Goal: Information Seeking & Learning: Find specific fact

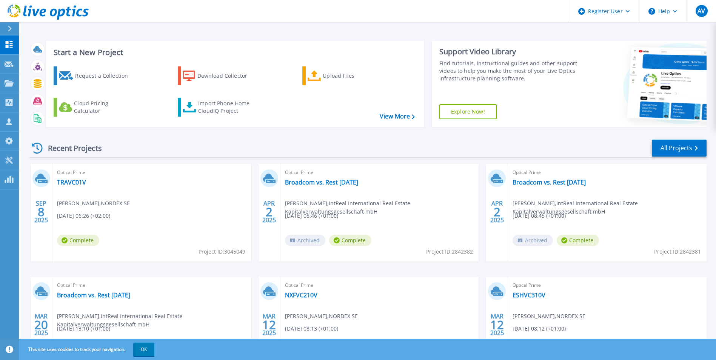
click at [6, 29] on button at bounding box center [9, 28] width 19 height 13
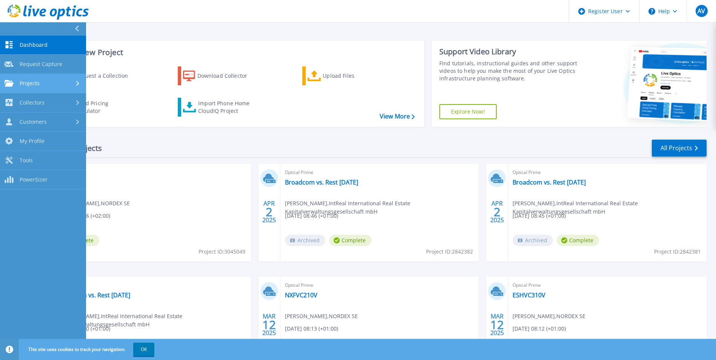
click at [26, 82] on span "Projects" at bounding box center [30, 83] width 20 height 7
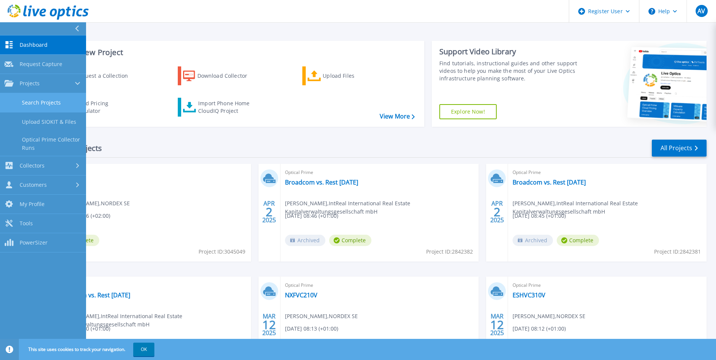
click at [37, 100] on link "Search Projects" at bounding box center [43, 102] width 86 height 19
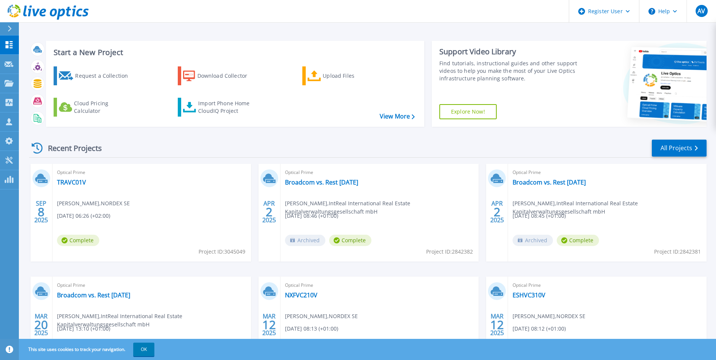
click at [8, 28] on icon at bounding box center [10, 29] width 4 height 6
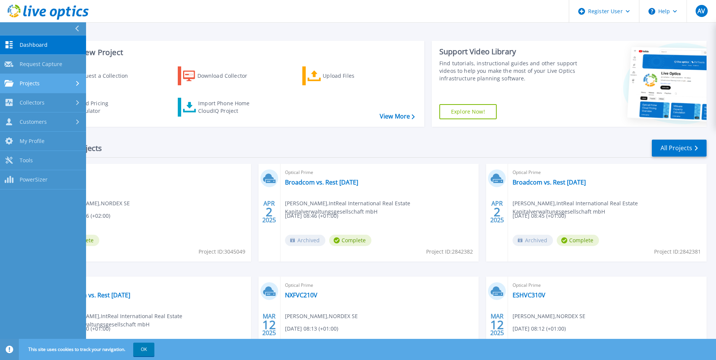
click at [35, 78] on link "Projects Projects" at bounding box center [43, 83] width 86 height 19
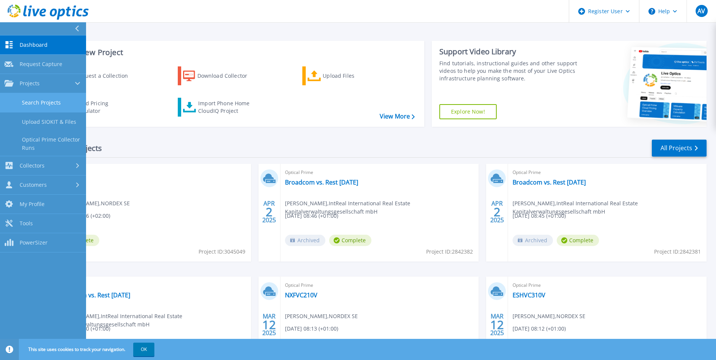
click at [48, 101] on link "Search Projects" at bounding box center [43, 102] width 86 height 19
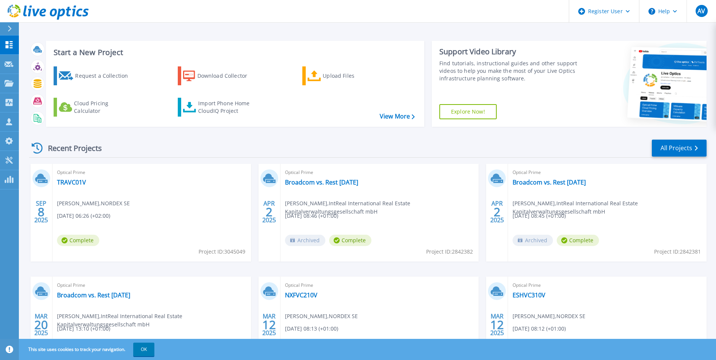
drag, startPoint x: 217, startPoint y: 144, endPoint x: 178, endPoint y: 131, distance: 41.8
click at [217, 144] on div "Recent Projects All Projects" at bounding box center [367, 148] width 677 height 19
click at [9, 26] on icon at bounding box center [10, 29] width 4 height 6
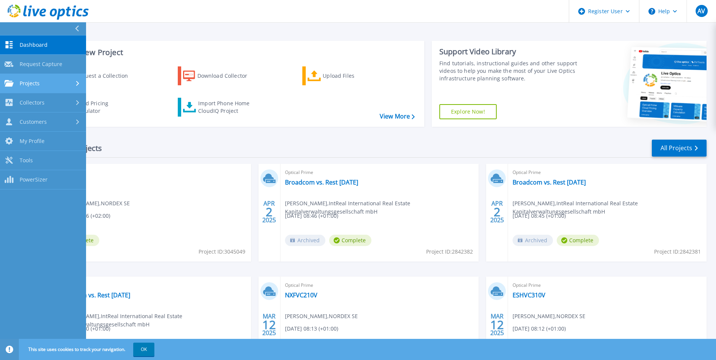
click at [33, 78] on link "Projects Projects" at bounding box center [43, 83] width 86 height 19
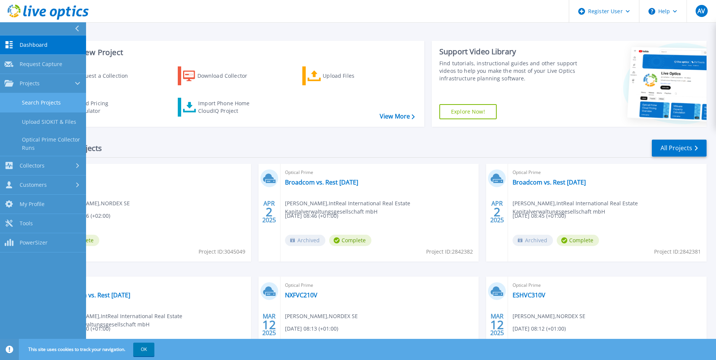
click at [46, 103] on link "Search Projects" at bounding box center [43, 102] width 86 height 19
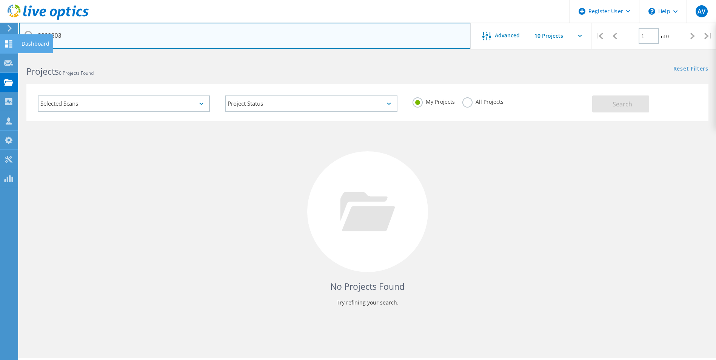
drag, startPoint x: 121, startPoint y: 40, endPoint x: 16, endPoint y: 37, distance: 105.0
click at [16, 55] on div "Register User \n Help Explore Helpful Articles Contact Support AV Dell User [PE…" at bounding box center [358, 218] width 716 height 326
paste input "3069782"
drag, startPoint x: 94, startPoint y: 34, endPoint x: -26, endPoint y: 38, distance: 120.1
click at [0, 38] on html "Register User \n Help Explore Helpful Articles Contact Support AV Dell User Adr…" at bounding box center [358, 190] width 716 height 381
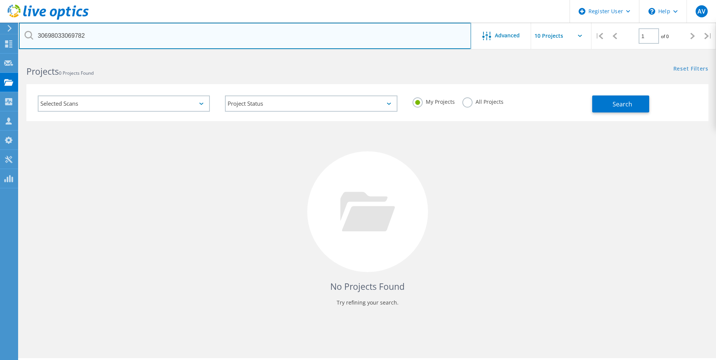
paste input "text"
type input "3069782"
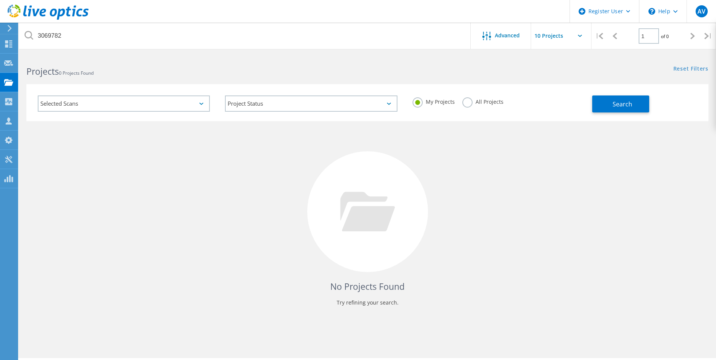
click at [468, 102] on label "All Projects" at bounding box center [482, 100] width 41 height 7
click at [0, 0] on input "All Projects" at bounding box center [0, 0] width 0 height 0
click at [616, 103] on span "Search" at bounding box center [622, 104] width 20 height 8
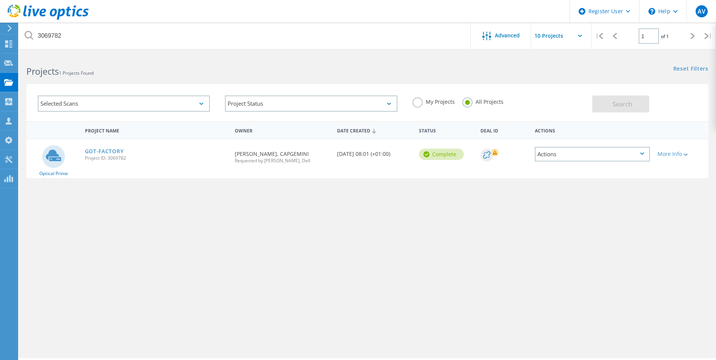
drag, startPoint x: 106, startPoint y: 150, endPoint x: 134, endPoint y: 134, distance: 31.9
click at [106, 150] on link "GOT-FACTORY" at bounding box center [104, 151] width 39 height 5
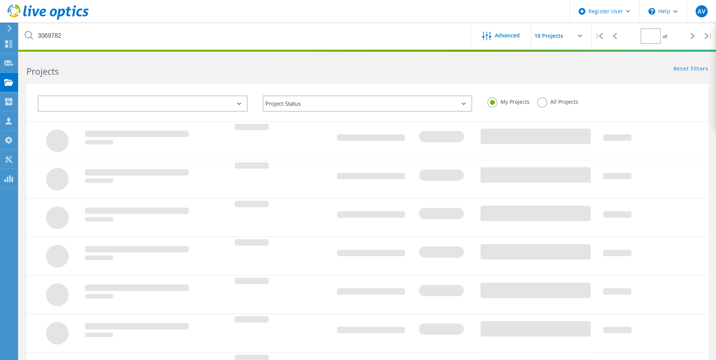
type input "1"
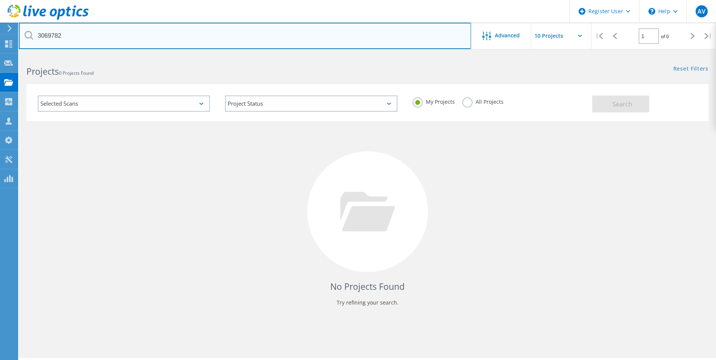
drag, startPoint x: 70, startPoint y: 36, endPoint x: 31, endPoint y: 35, distance: 39.3
click at [31, 35] on div "3069782" at bounding box center [245, 36] width 452 height 26
paste input "79"
type input "3069779"
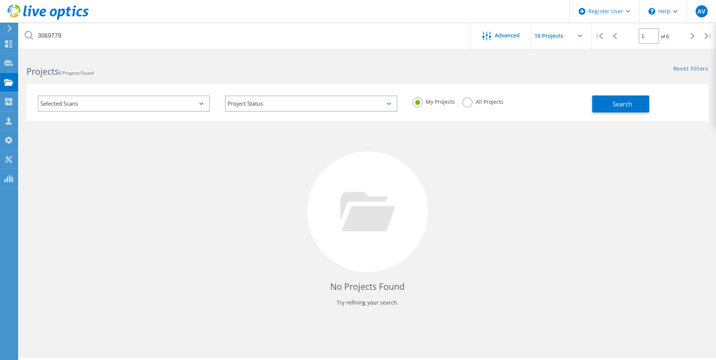
click at [475, 105] on label "All Projects" at bounding box center [482, 100] width 41 height 7
click at [0, 0] on input "All Projects" at bounding box center [0, 0] width 0 height 0
click at [612, 105] on span "Search" at bounding box center [622, 104] width 20 height 8
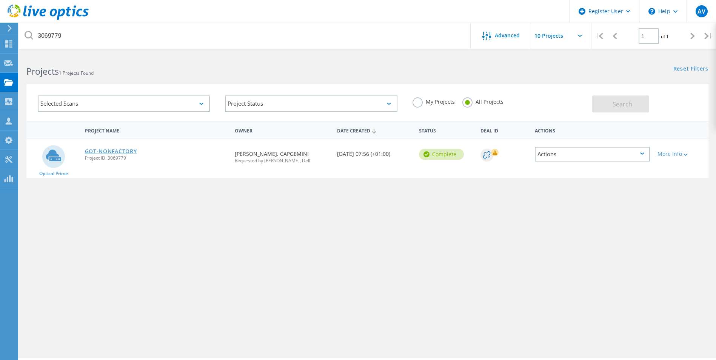
click at [131, 151] on link "GOT-NONFACTORY" at bounding box center [111, 151] width 52 height 5
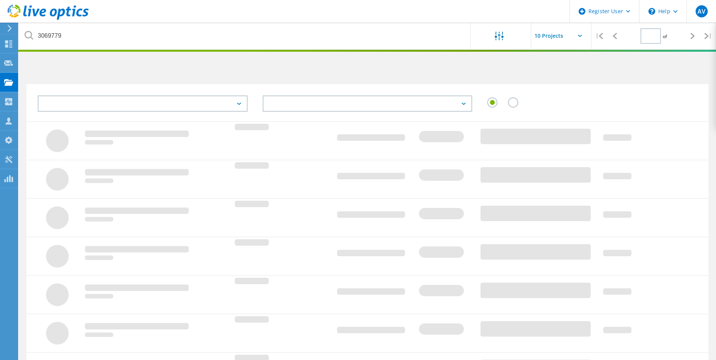
type input "1"
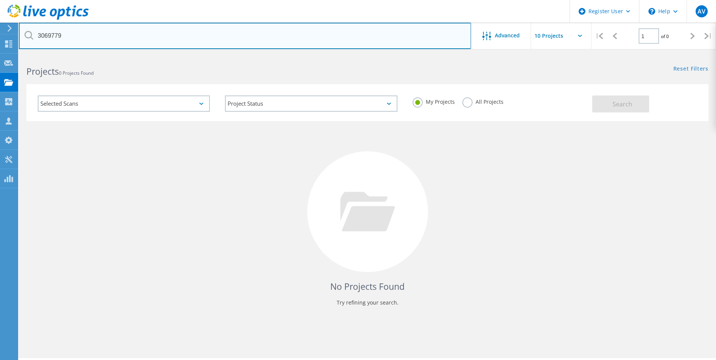
drag, startPoint x: 90, startPoint y: 37, endPoint x: 26, endPoint y: 38, distance: 63.4
click at [26, 38] on div "3069779" at bounding box center [245, 36] width 452 height 26
paste input "803"
type input "3069803"
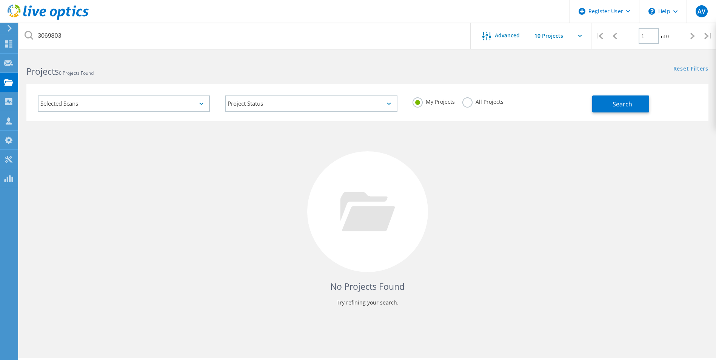
click at [477, 103] on label "All Projects" at bounding box center [482, 100] width 41 height 7
click at [0, 0] on input "All Projects" at bounding box center [0, 0] width 0 height 0
click at [620, 103] on span "Search" at bounding box center [622, 104] width 20 height 8
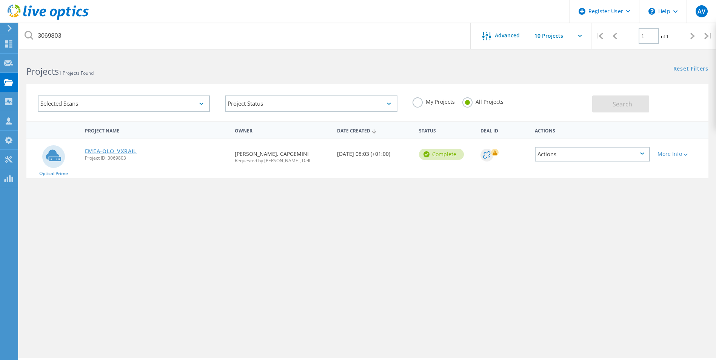
click at [131, 153] on link "EMEA-OLO_VXRAIL" at bounding box center [111, 151] width 52 height 5
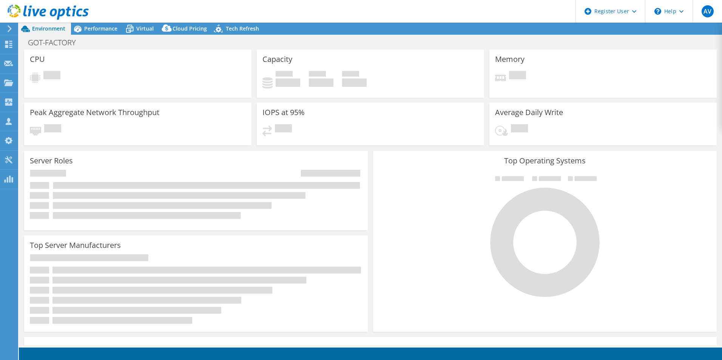
select select "EUFrankfurt"
select select "EUR"
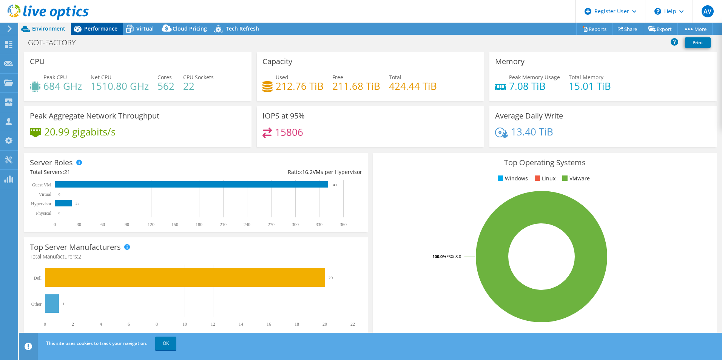
click at [107, 30] on span "Performance" at bounding box center [100, 28] width 33 height 7
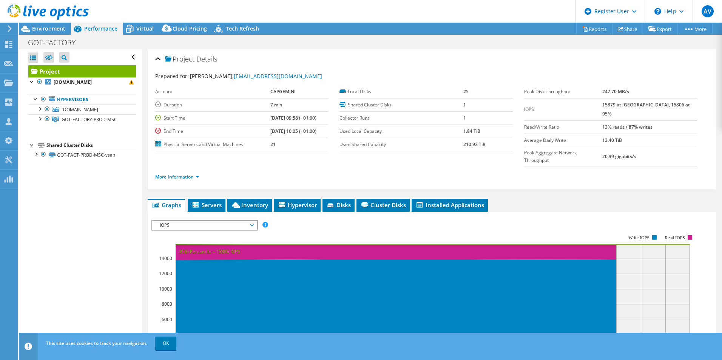
click at [196, 221] on span "IOPS" at bounding box center [204, 225] width 97 height 9
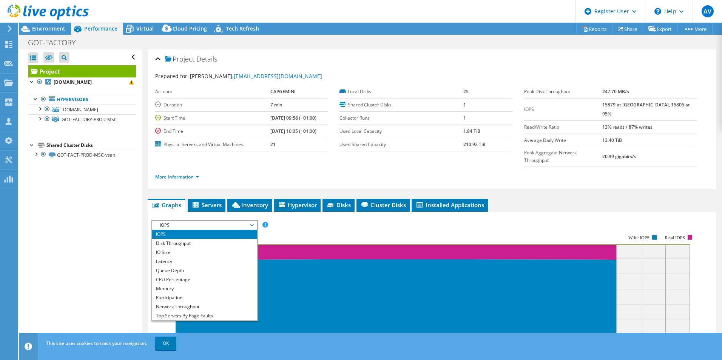
click at [316, 225] on rect at bounding box center [423, 300] width 544 height 151
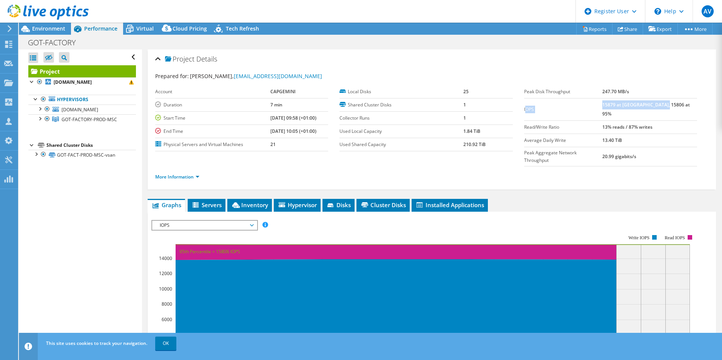
drag, startPoint x: 685, startPoint y: 103, endPoint x: 521, endPoint y: 104, distance: 163.8
click at [524, 104] on tr "IOPS 15879 at Peak, 15806 at 95%" at bounding box center [610, 109] width 173 height 22
copy tr "OPS 15879 at Peak, 15806 at 95%"
click at [258, 201] on span "Inventory" at bounding box center [249, 205] width 37 height 8
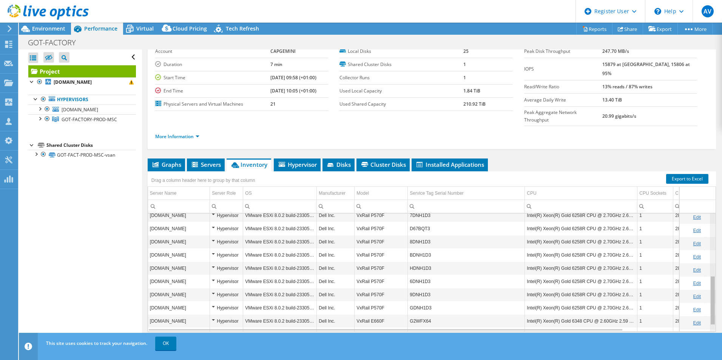
scroll to position [163, 0]
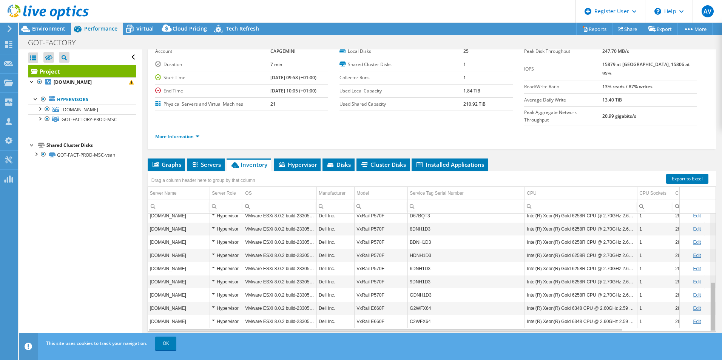
drag, startPoint x: 706, startPoint y: 213, endPoint x: 709, endPoint y: 291, distance: 78.2
click at [709, 291] on body "AV Dell User Adrian Vasile Adrian.Vasile@dell.com Dell My Profile Log Out \n He…" at bounding box center [361, 180] width 722 height 360
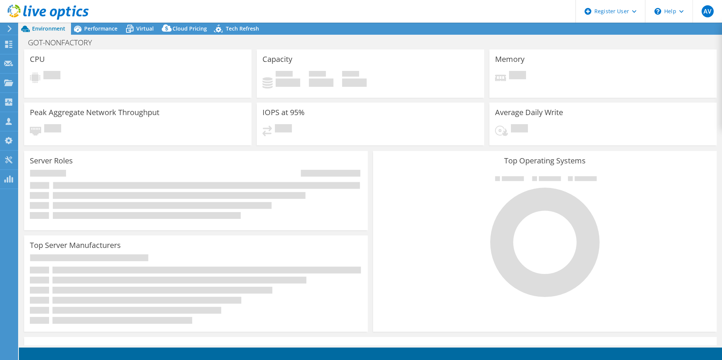
select select "USD"
select select "EUFrankfurt"
select select "EUR"
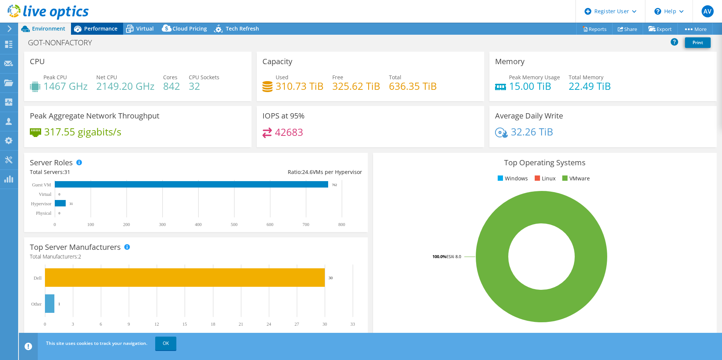
click at [100, 30] on span "Performance" at bounding box center [100, 28] width 33 height 7
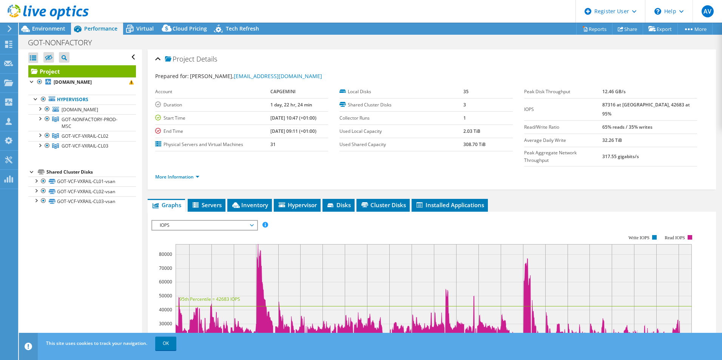
drag, startPoint x: 680, startPoint y: 104, endPoint x: 616, endPoint y: 106, distance: 63.8
click at [616, 106] on tr "IOPS 87316 at Peak, 42683 at 95%" at bounding box center [610, 109] width 173 height 22
copy tr "87316 at Peak, 42683 at 95%"
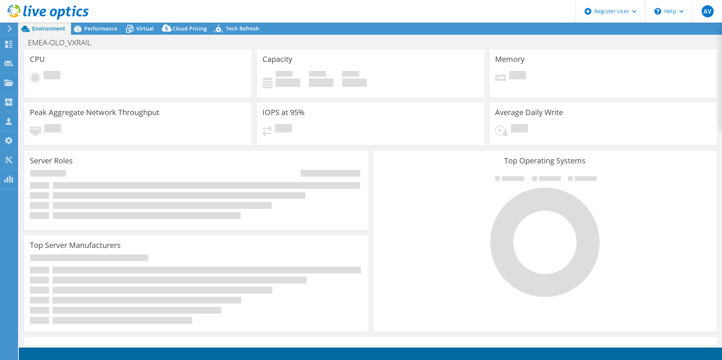
select select "EUFrankfurt"
select select "EUR"
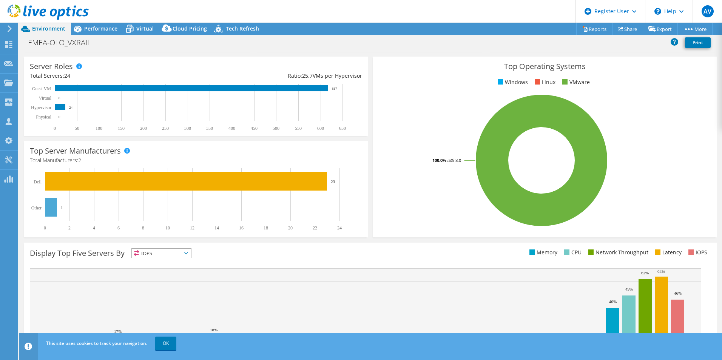
scroll to position [113, 0]
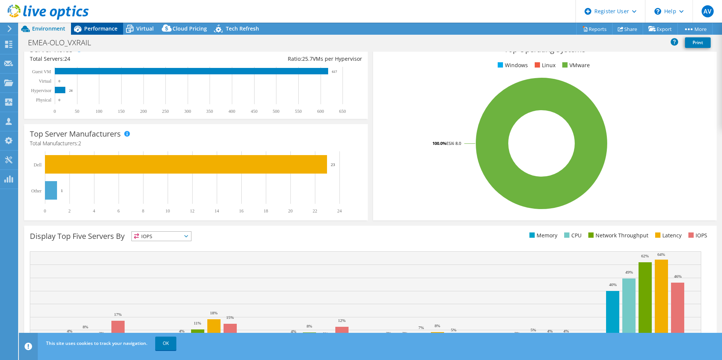
click at [104, 28] on span "Performance" at bounding box center [100, 28] width 33 height 7
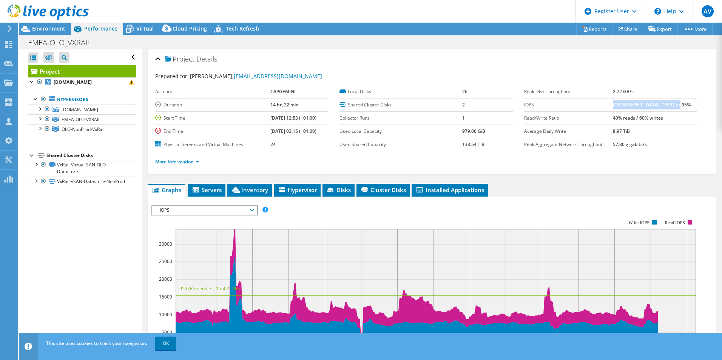
drag, startPoint x: 681, startPoint y: 104, endPoint x: 618, endPoint y: 103, distance: 63.4
click at [618, 103] on td "[GEOGRAPHIC_DATA], 15502 at 95%" at bounding box center [654, 104] width 84 height 13
copy b "[GEOGRAPHIC_DATA], 15502 at 95%"
click at [500, 60] on div "Project Details" at bounding box center [431, 59] width 553 height 16
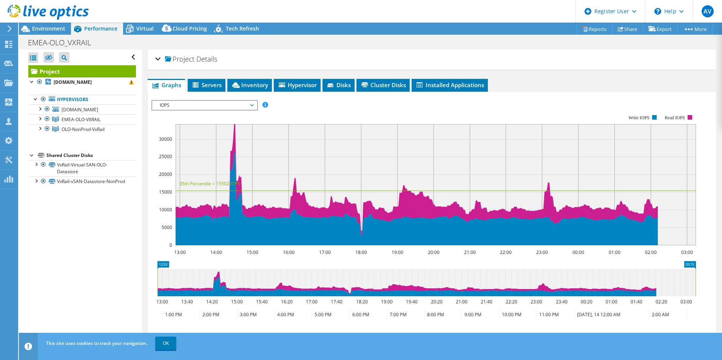
click at [500, 60] on div "Project Details" at bounding box center [431, 59] width 553 height 16
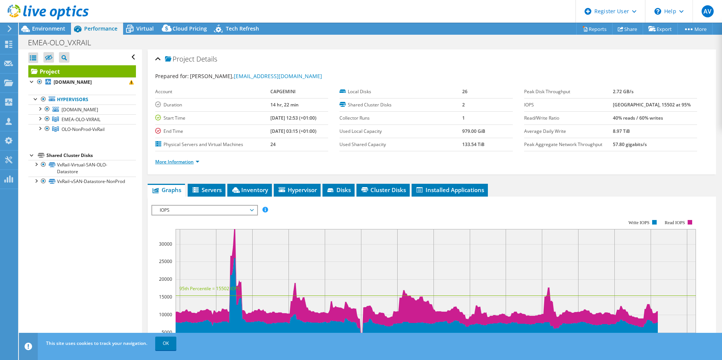
click at [190, 161] on link "More Information" at bounding box center [177, 161] width 44 height 6
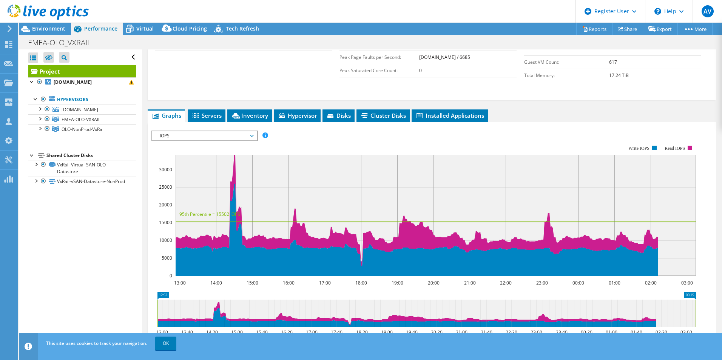
click at [465, 114] on span "Installed Applications" at bounding box center [449, 116] width 69 height 8
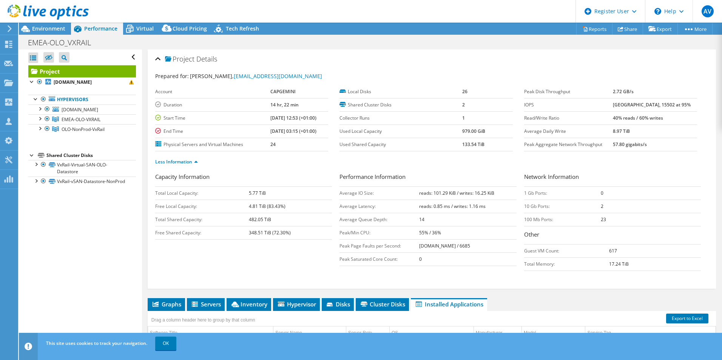
scroll to position [113, 0]
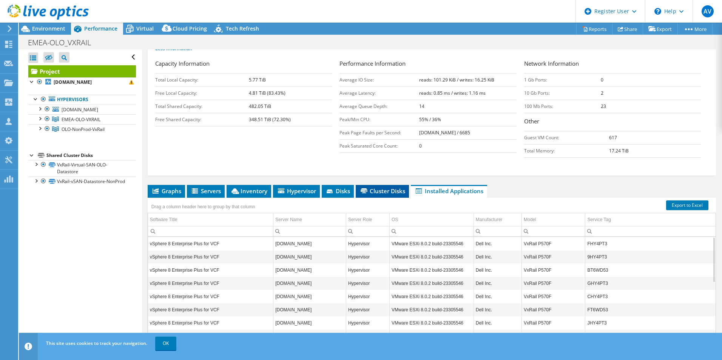
click at [379, 188] on span "Cluster Disks" at bounding box center [382, 191] width 46 height 8
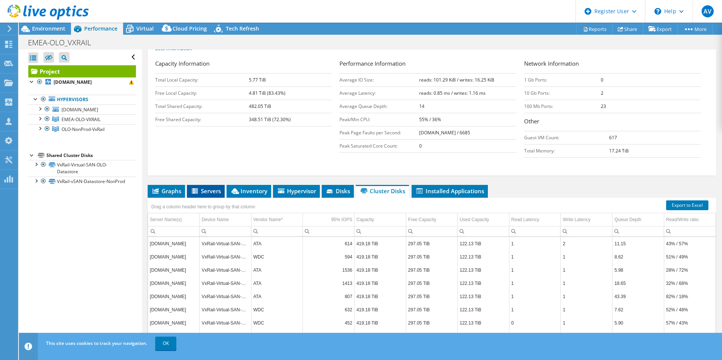
click at [208, 190] on span "Servers" at bounding box center [206, 191] width 30 height 8
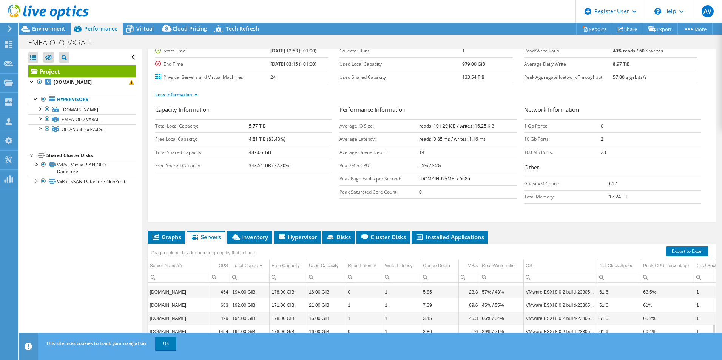
scroll to position [42, 0]
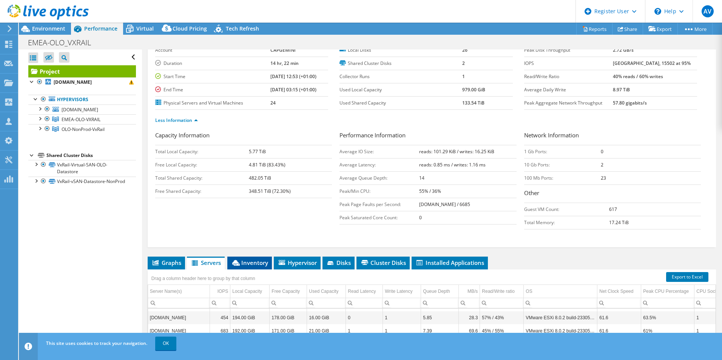
click at [253, 262] on span "Inventory" at bounding box center [249, 263] width 37 height 8
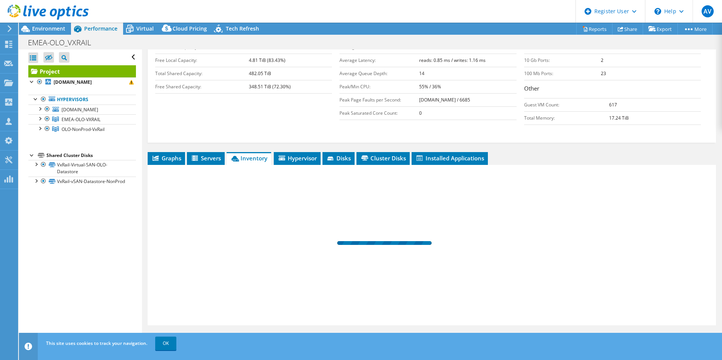
scroll to position [155, 0]
